Goal: Find specific page/section: Find specific page/section

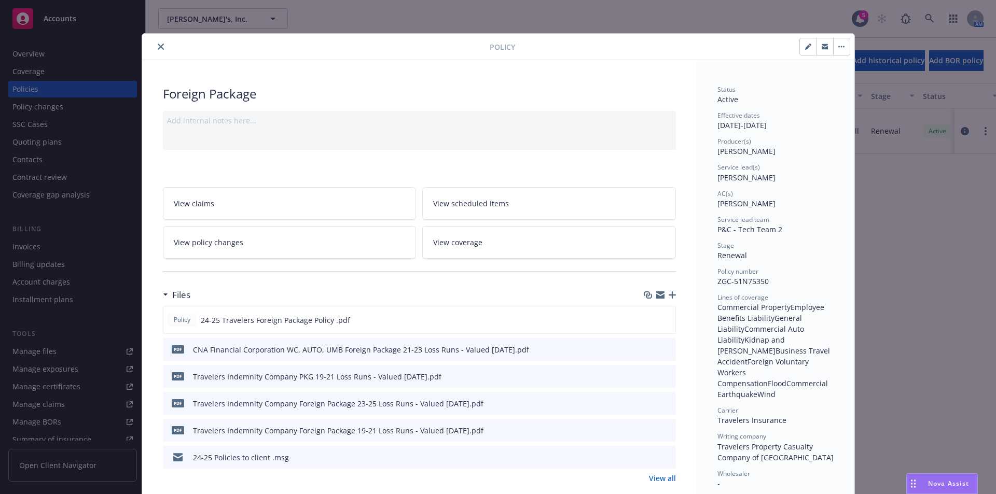
click at [158, 47] on icon "close" at bounding box center [161, 47] width 6 height 6
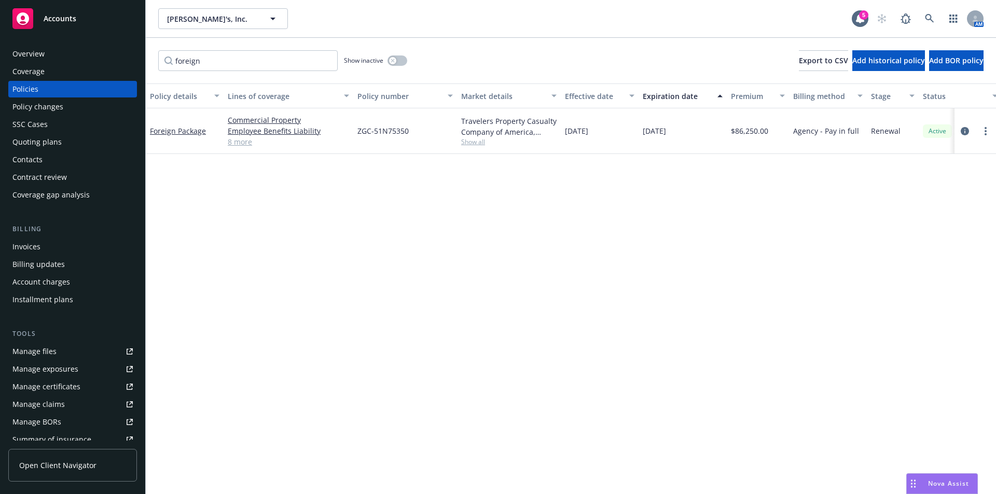
drag, startPoint x: 543, startPoint y: 46, endPoint x: 576, endPoint y: 33, distance: 35.3
click at [548, 46] on div "foreign Show inactive Export to CSV Add historical policy Add BOR policy" at bounding box center [571, 61] width 850 height 46
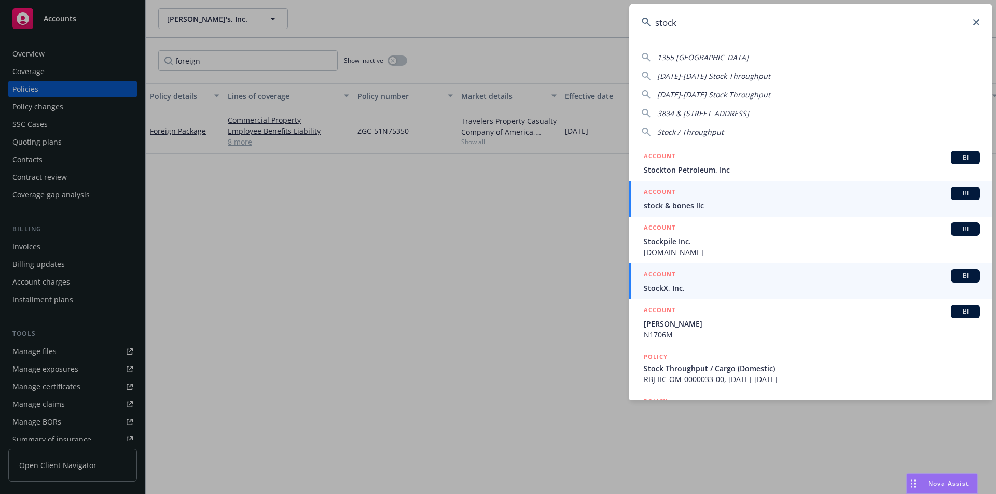
type input "stock"
click at [959, 277] on span "BI" at bounding box center [965, 275] width 21 height 9
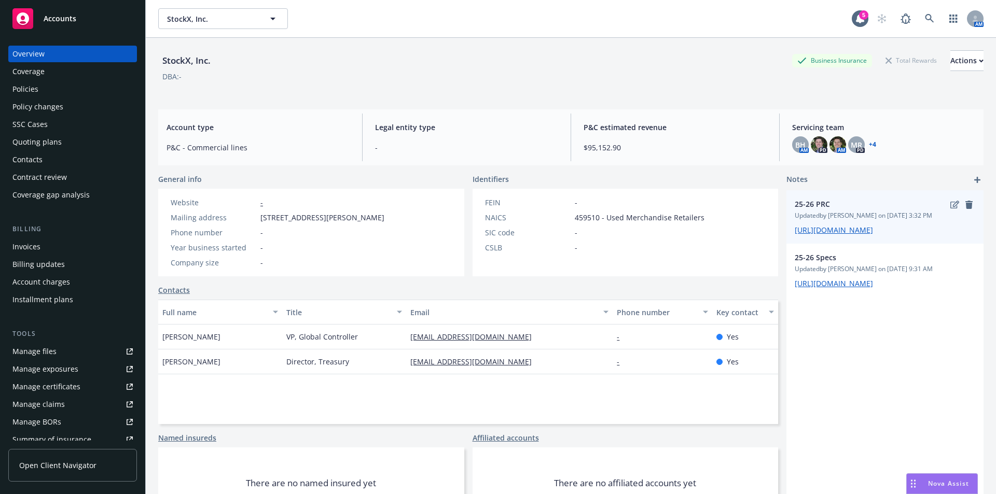
click at [820, 235] on span "[URL][DOMAIN_NAME]" at bounding box center [884, 230] width 180 height 11
click at [904, 235] on span "[URL][DOMAIN_NAME]" at bounding box center [884, 230] width 180 height 11
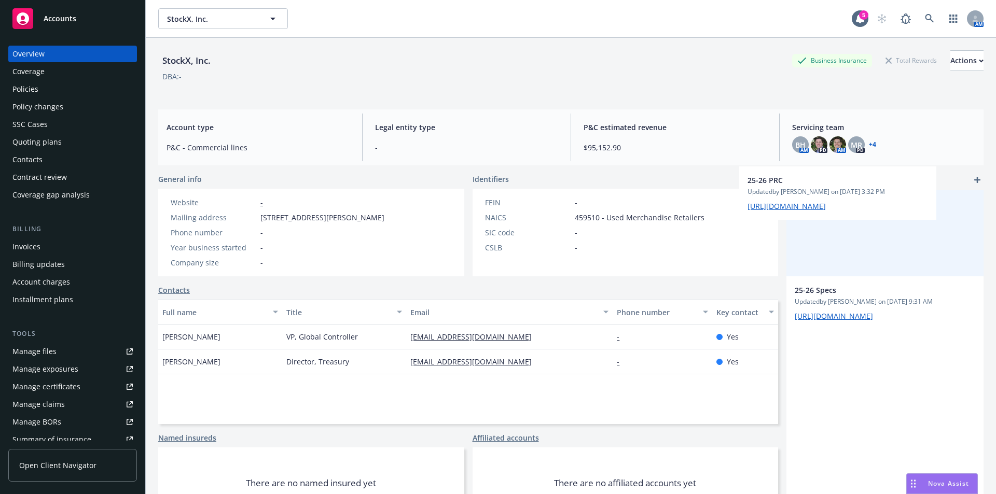
drag, startPoint x: 828, startPoint y: 270, endPoint x: 795, endPoint y: 243, distance: 42.8
click at [795, 243] on div "25-26 PRC Updated by [PERSON_NAME] on [DATE] 3:32 PM [URL][DOMAIN_NAME] 25-26 S…" at bounding box center [884, 259] width 197 height 139
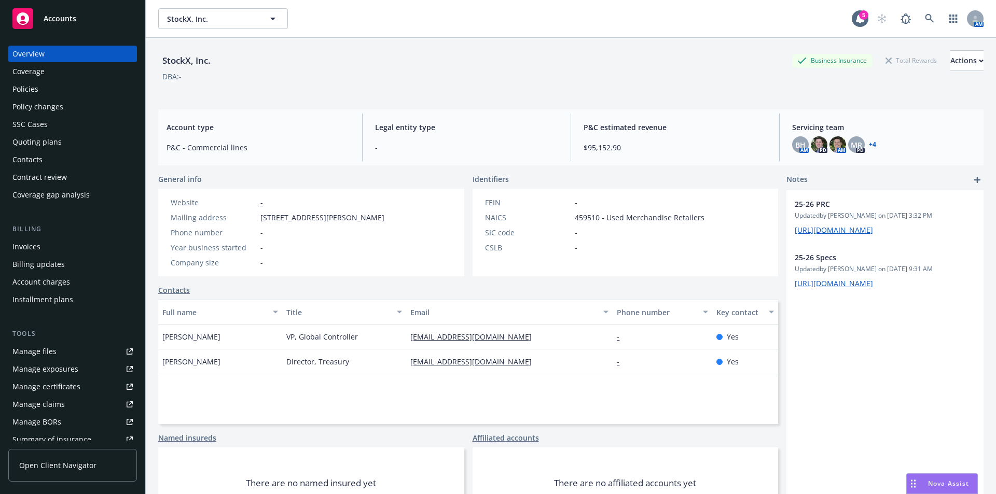
click at [794, 235] on link "[URL][DOMAIN_NAME]" at bounding box center [833, 230] width 78 height 10
